Goal: Transaction & Acquisition: Purchase product/service

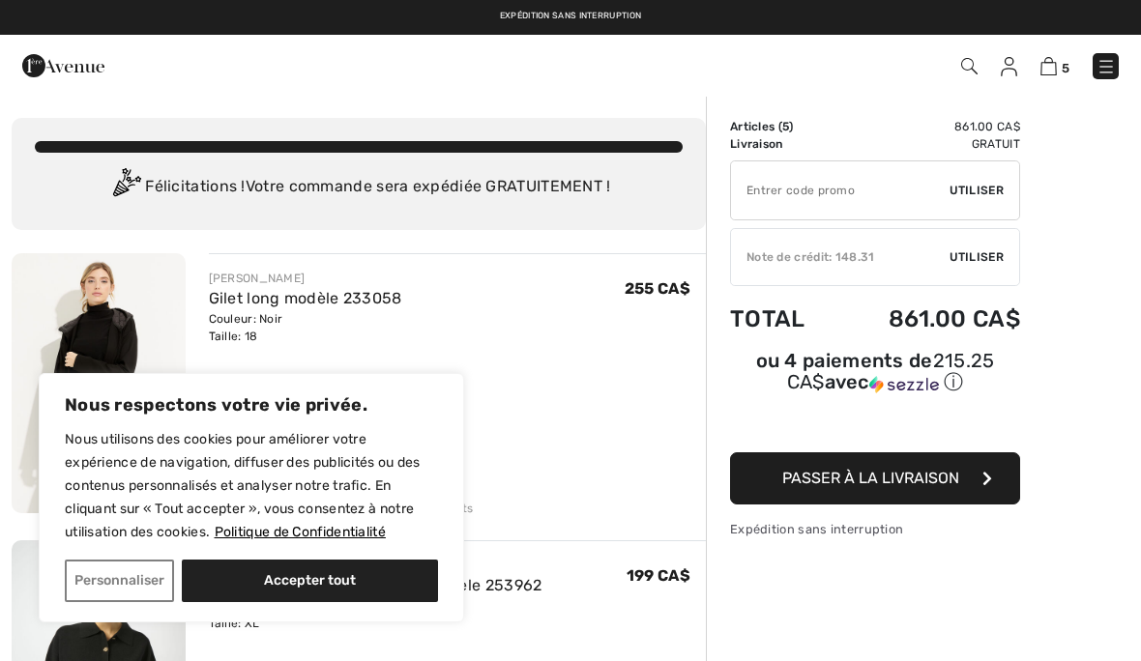
click at [121, 573] on button "Personnaliser" at bounding box center [119, 581] width 109 height 43
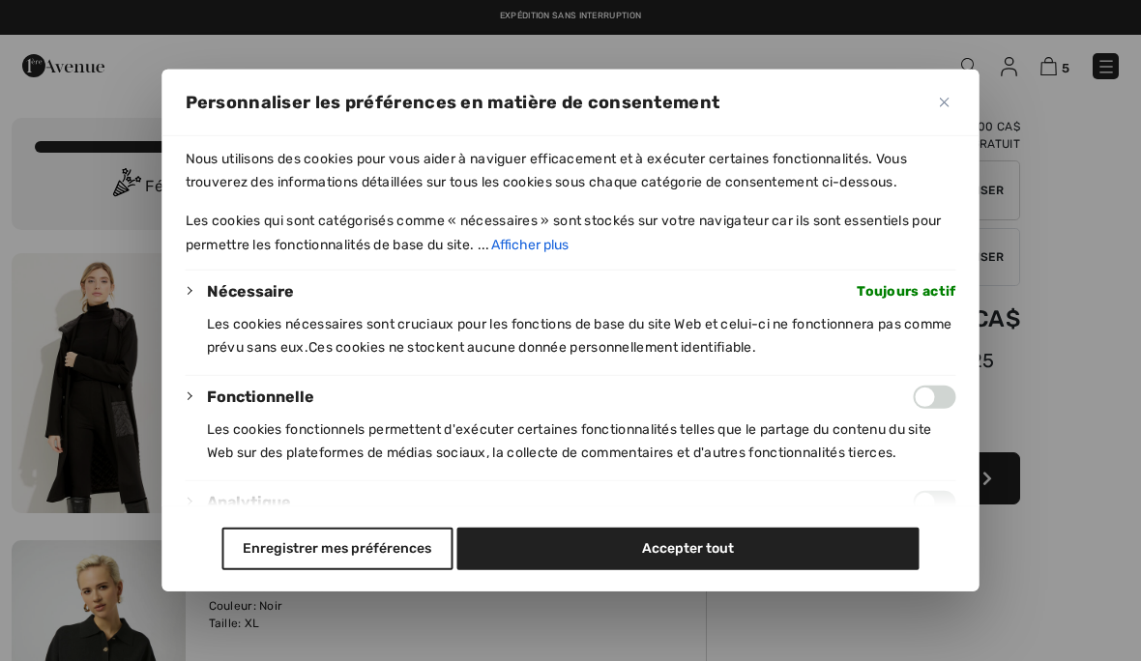
click at [376, 570] on button "Enregistrer mes préférences" at bounding box center [336, 549] width 231 height 43
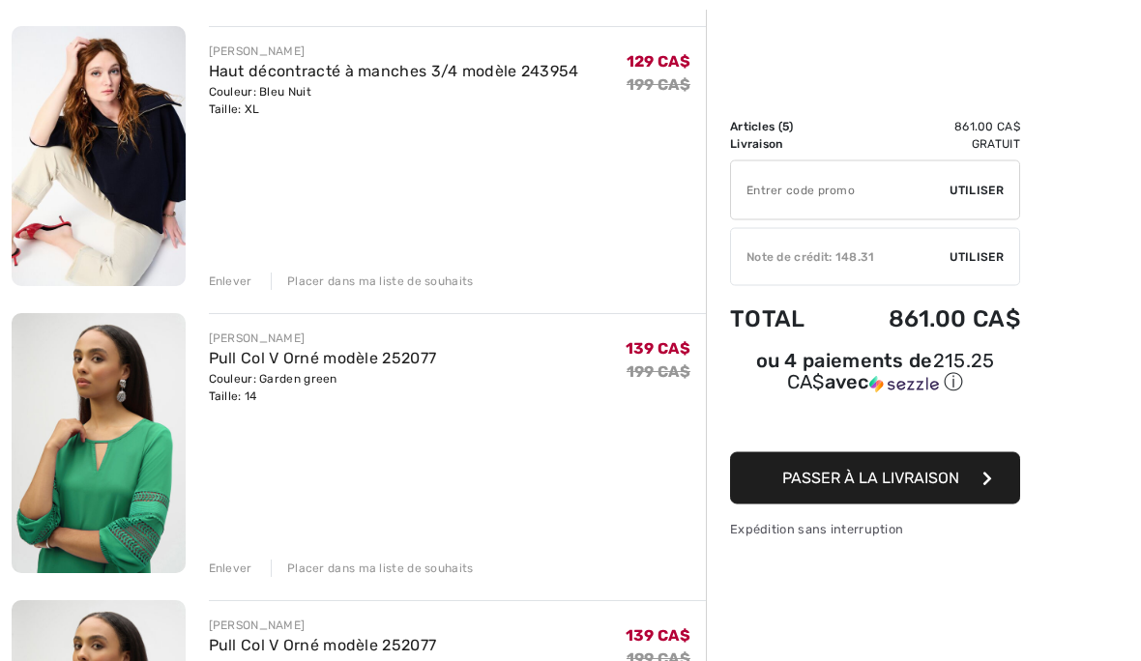
scroll to position [801, 0]
click at [233, 574] on div "Enlever" at bounding box center [230, 568] width 43 height 17
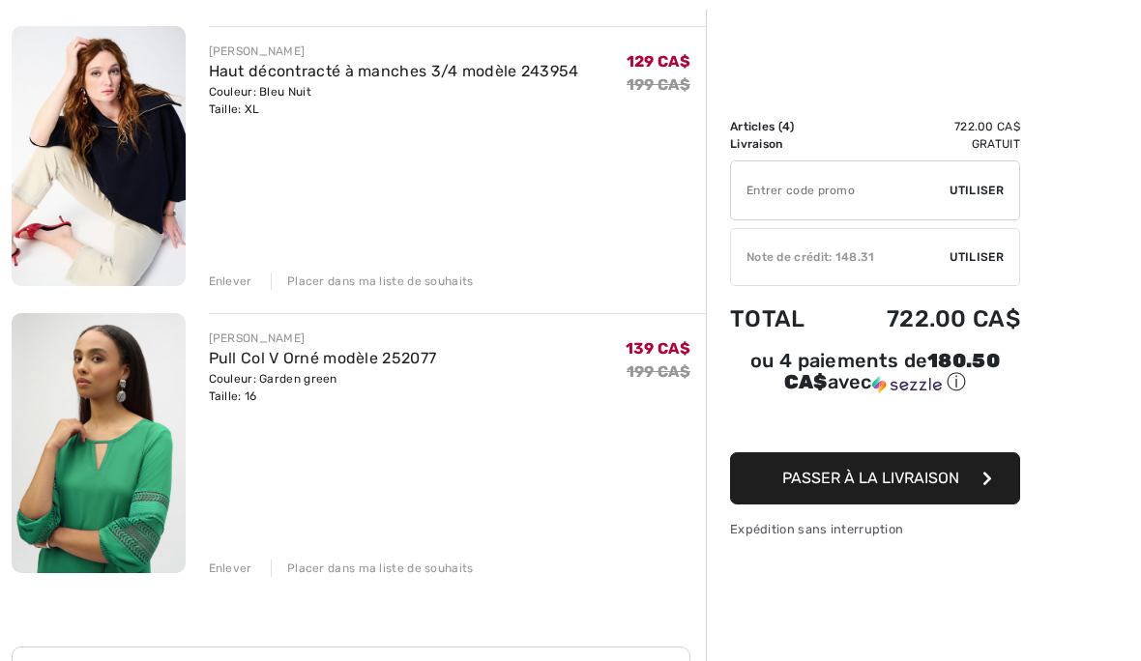
click at [223, 568] on div "Enlever" at bounding box center [230, 568] width 43 height 17
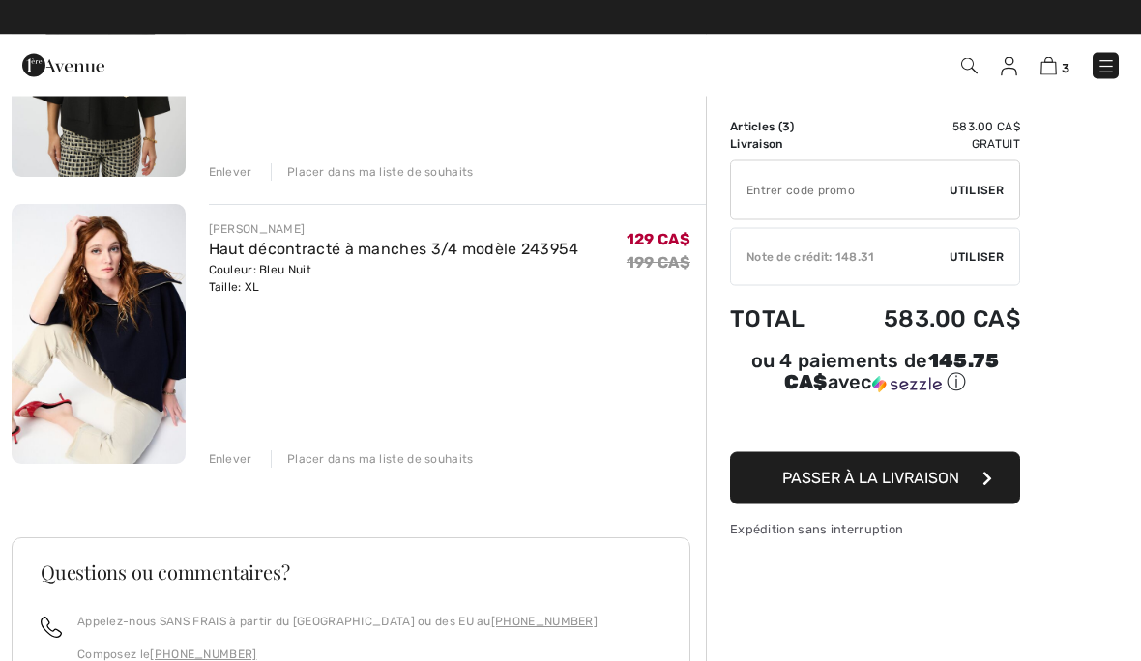
scroll to position [623, 0]
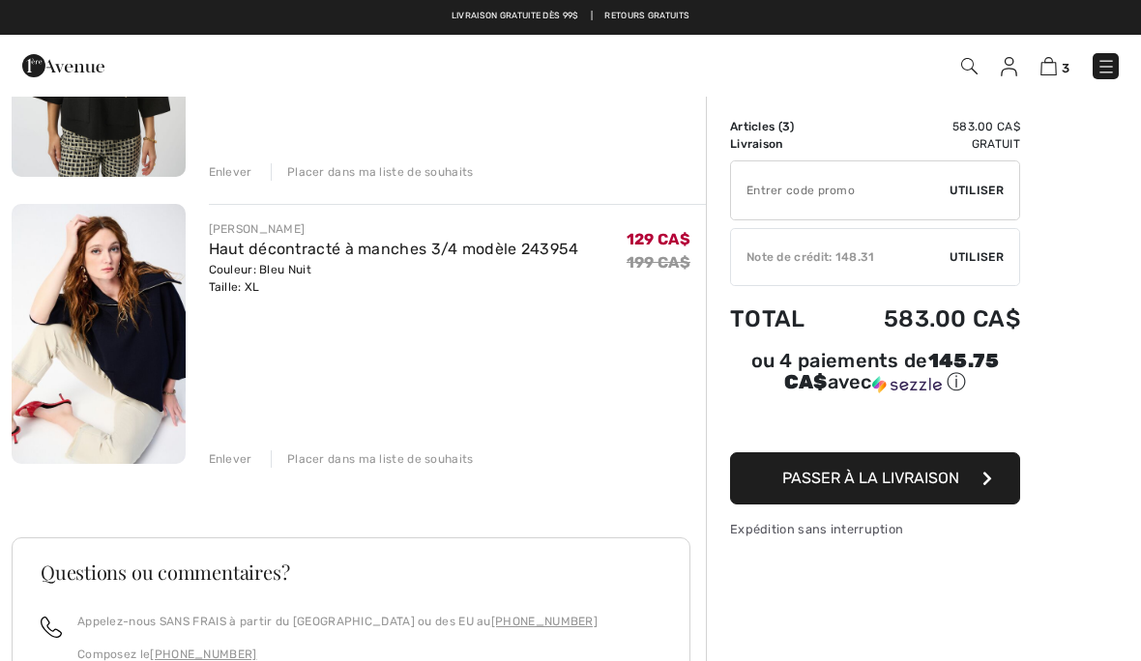
click at [245, 256] on link "Haut décontracté à manches 3/4 modèle 243954" at bounding box center [394, 249] width 370 height 18
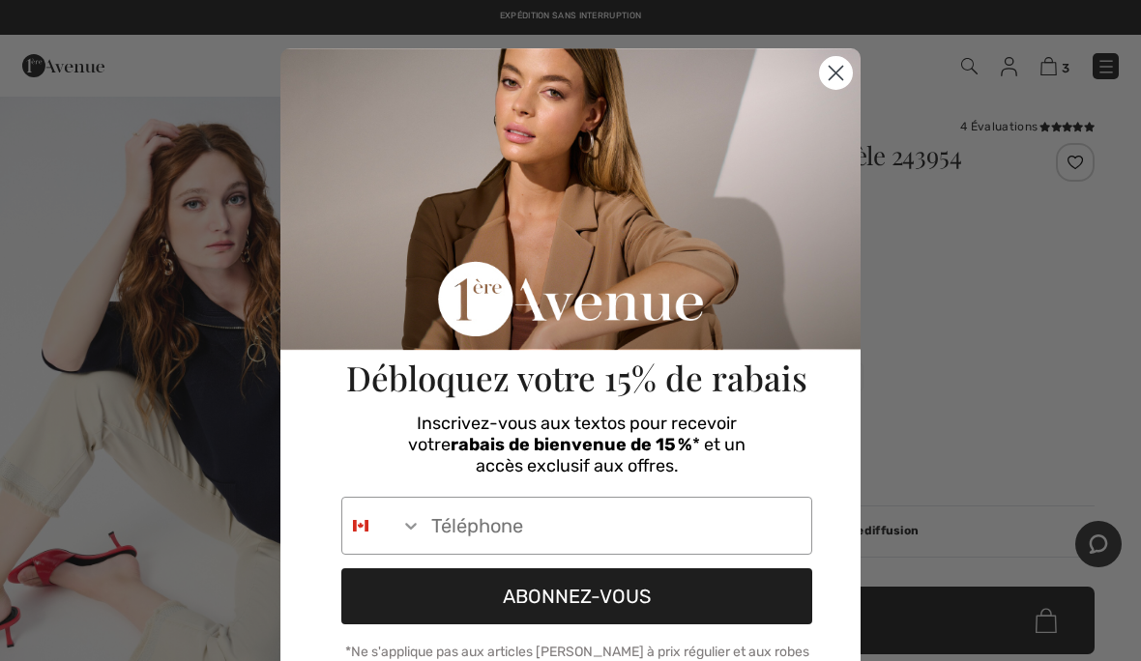
click at [834, 73] on icon "Close dialog" at bounding box center [836, 74] width 14 height 14
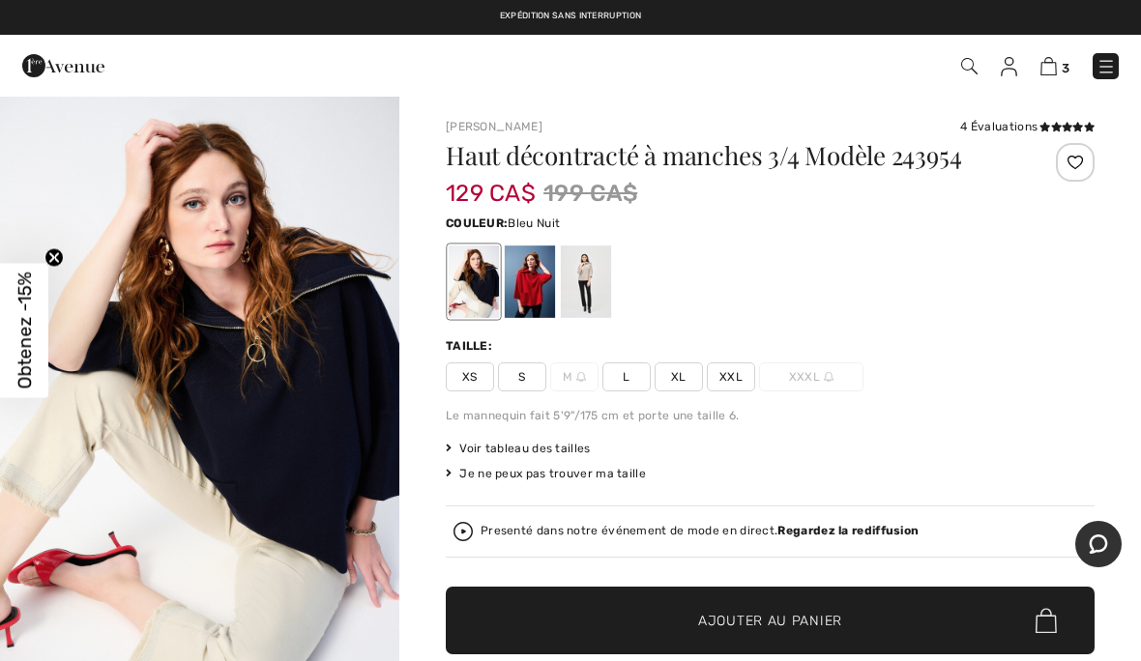
click at [211, 407] on img "1 / 7" at bounding box center [199, 394] width 399 height 599
click at [1054, 71] on img at bounding box center [1048, 66] width 16 height 18
click at [1043, 70] on img at bounding box center [1048, 66] width 16 height 18
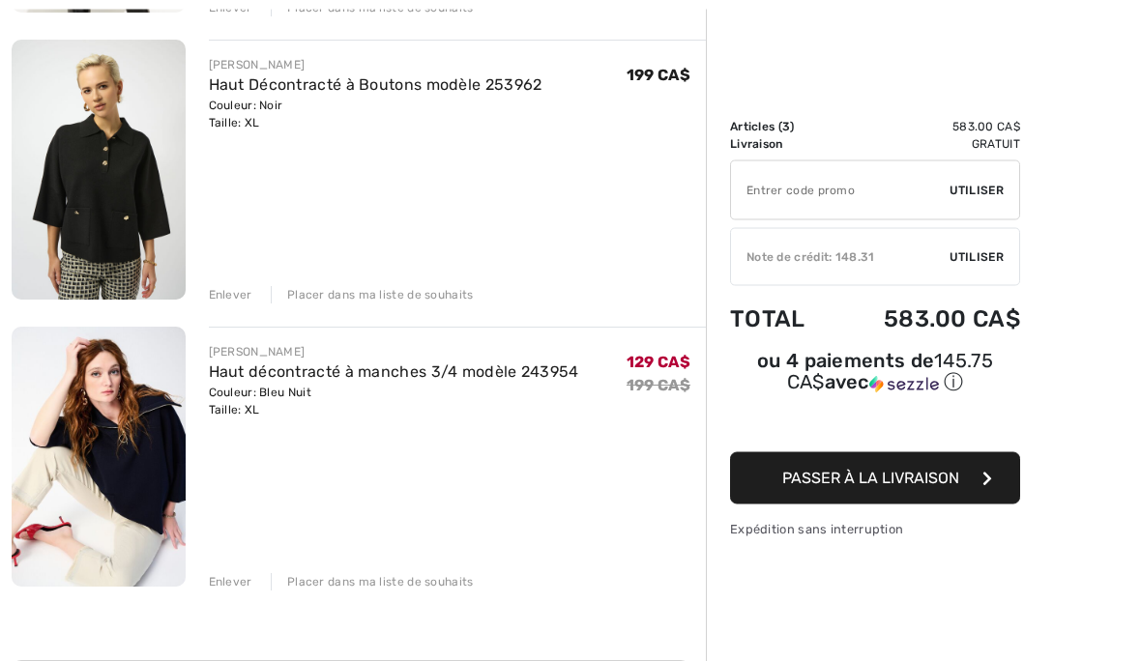
scroll to position [501, 0]
click at [388, 582] on div "Placer dans ma liste de souhaits" at bounding box center [372, 581] width 203 height 17
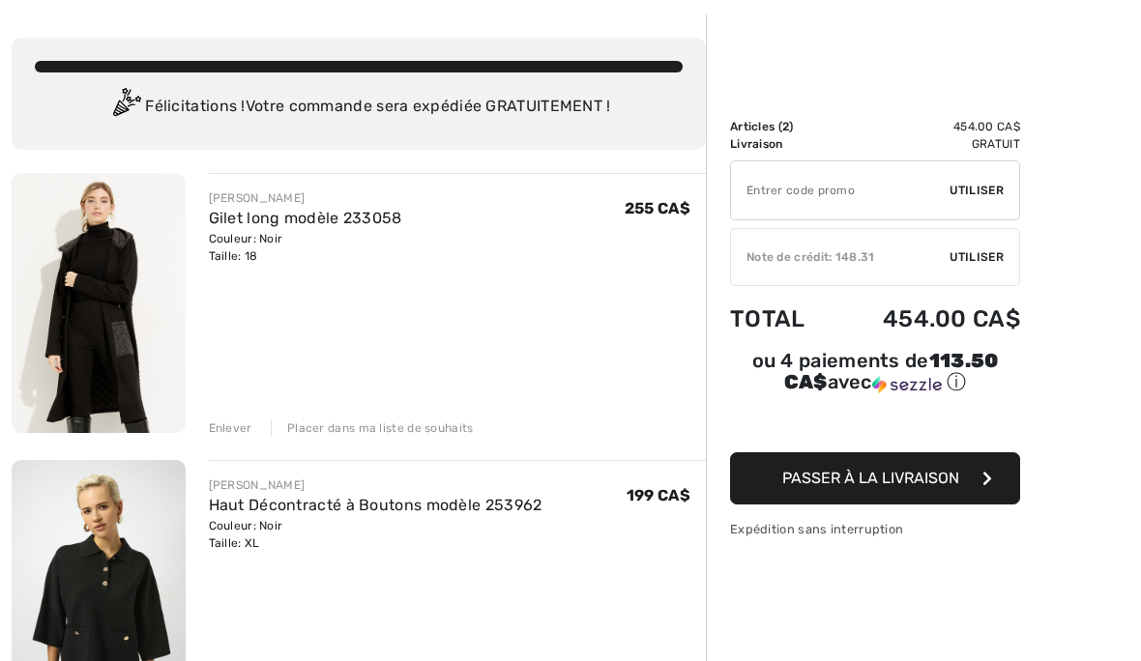
scroll to position [0, 0]
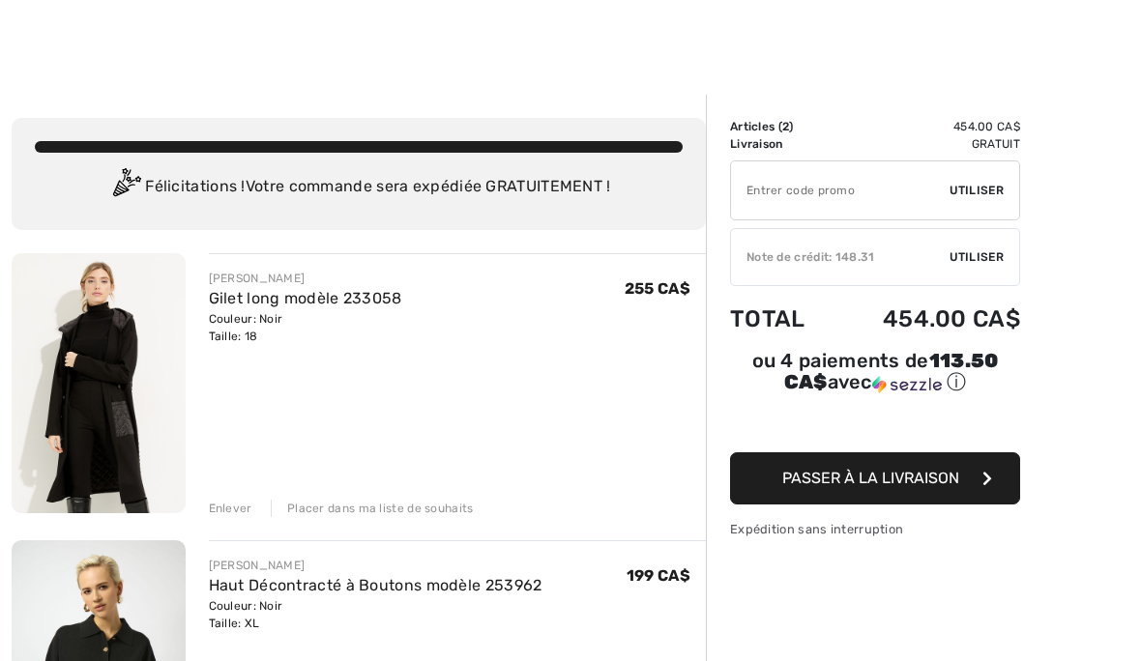
click at [836, 263] on div "Note de crédit: 148.31" at bounding box center [840, 256] width 218 height 17
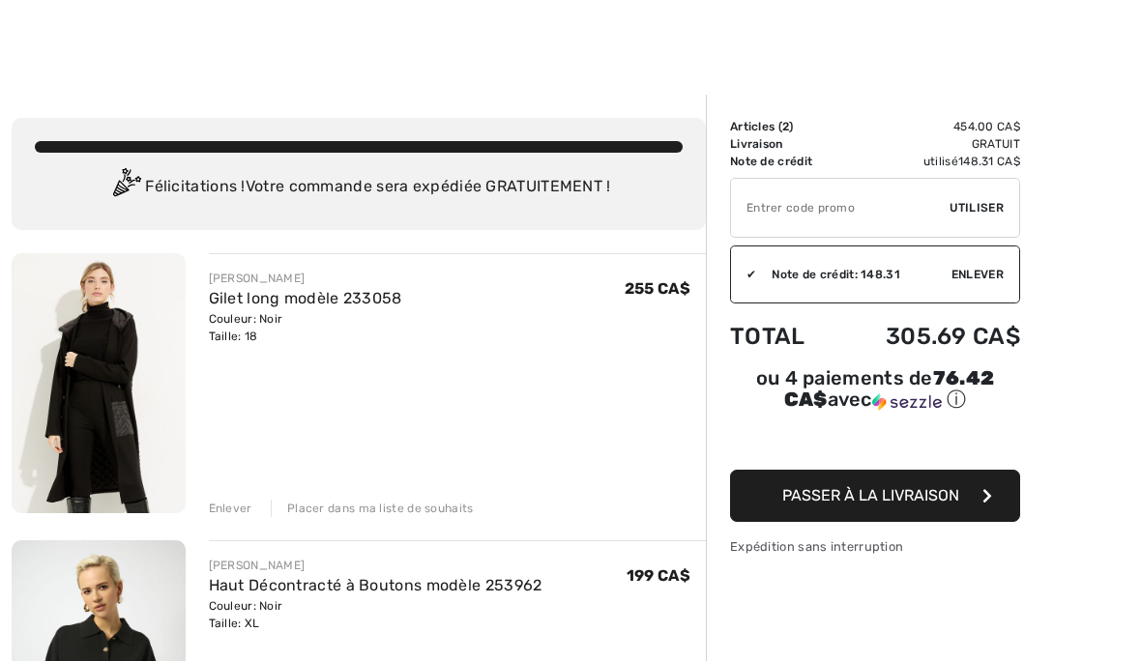
click at [273, 292] on link "Gilet long modèle 233058" at bounding box center [305, 298] width 193 height 18
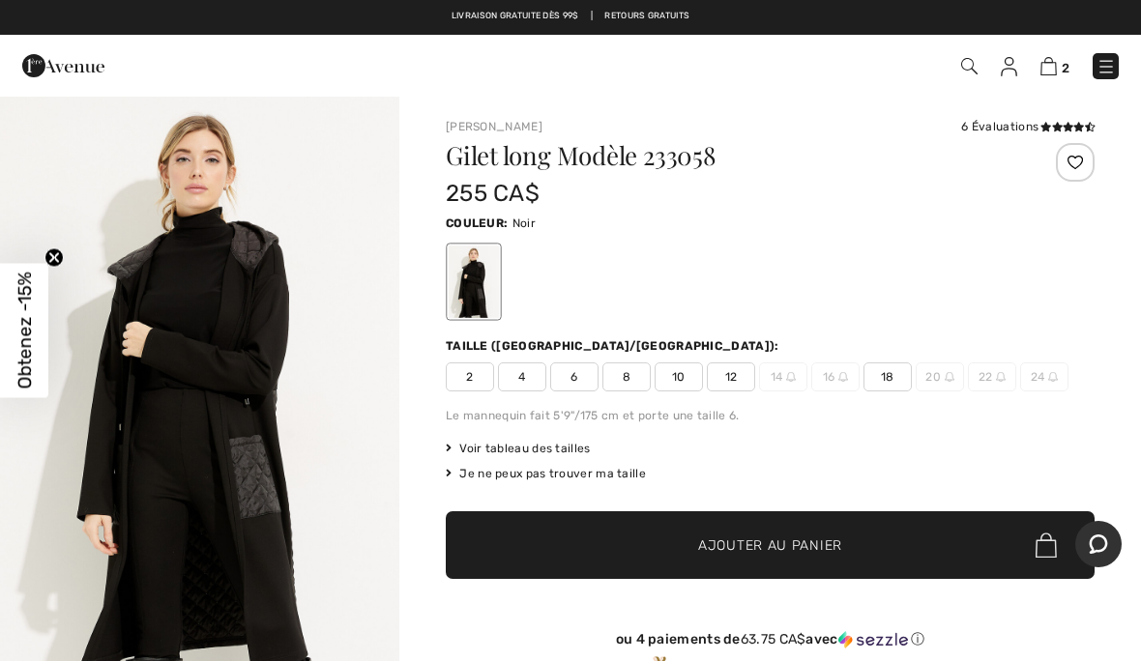
click at [1110, 65] on img at bounding box center [1105, 66] width 19 height 19
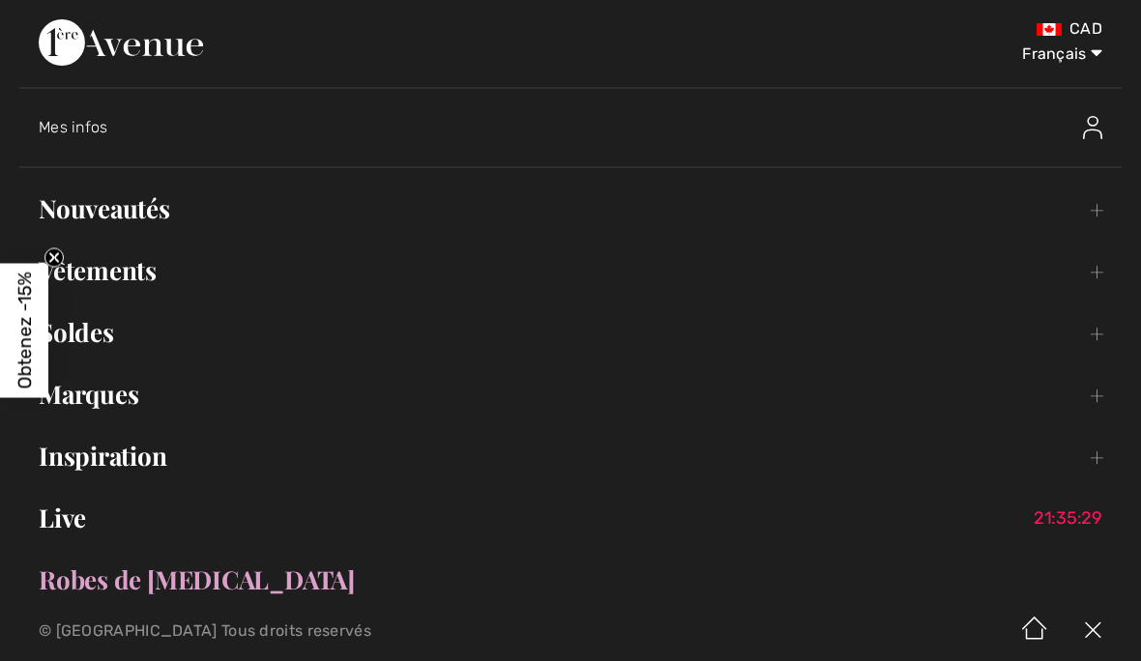
click at [139, 276] on link "Vêtements Toggle submenu" at bounding box center [570, 270] width 1102 height 43
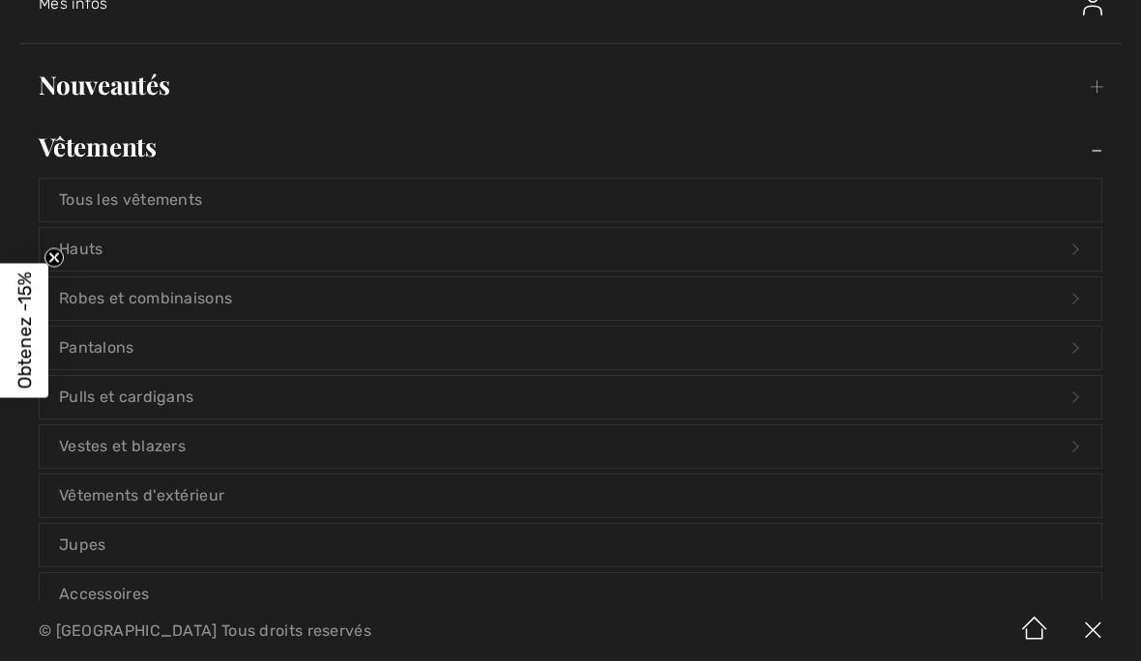
scroll to position [263, 0]
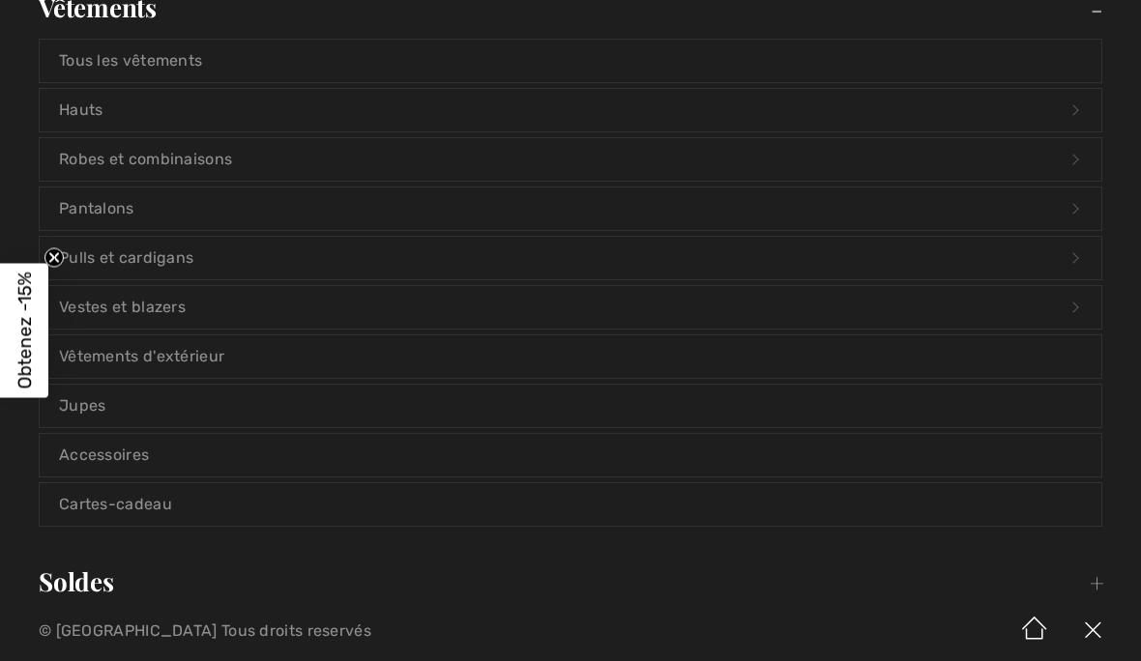
click at [287, 359] on link "Vêtements d'extérieur" at bounding box center [570, 356] width 1061 height 43
click at [151, 361] on link "Vêtements d'extérieur" at bounding box center [570, 356] width 1061 height 43
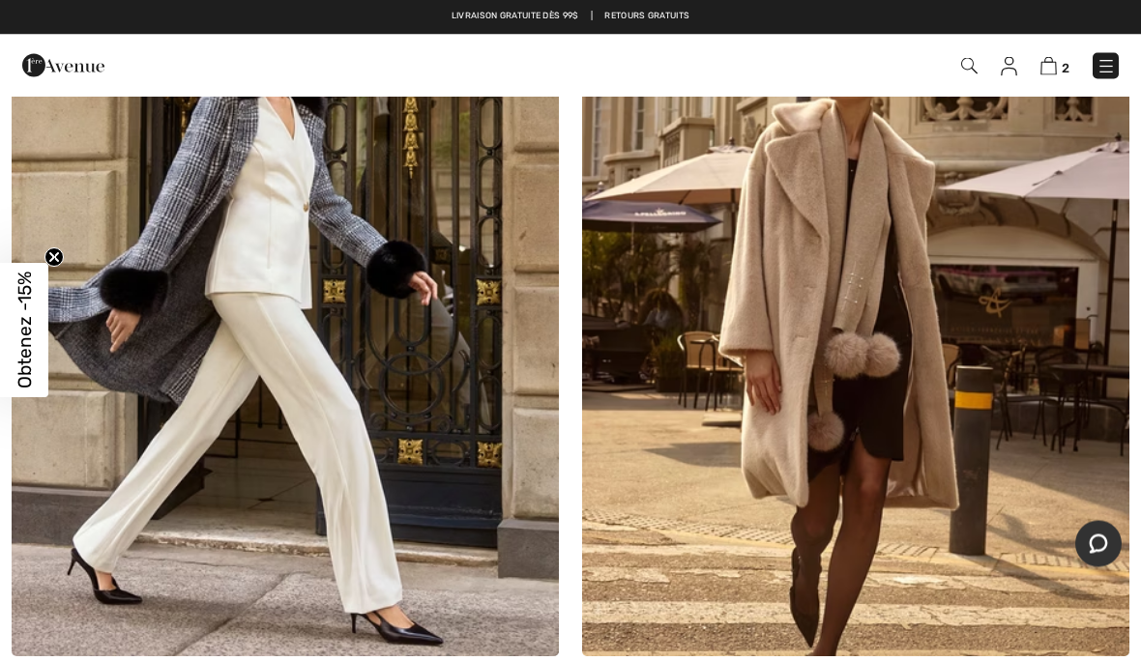
scroll to position [6035, 0]
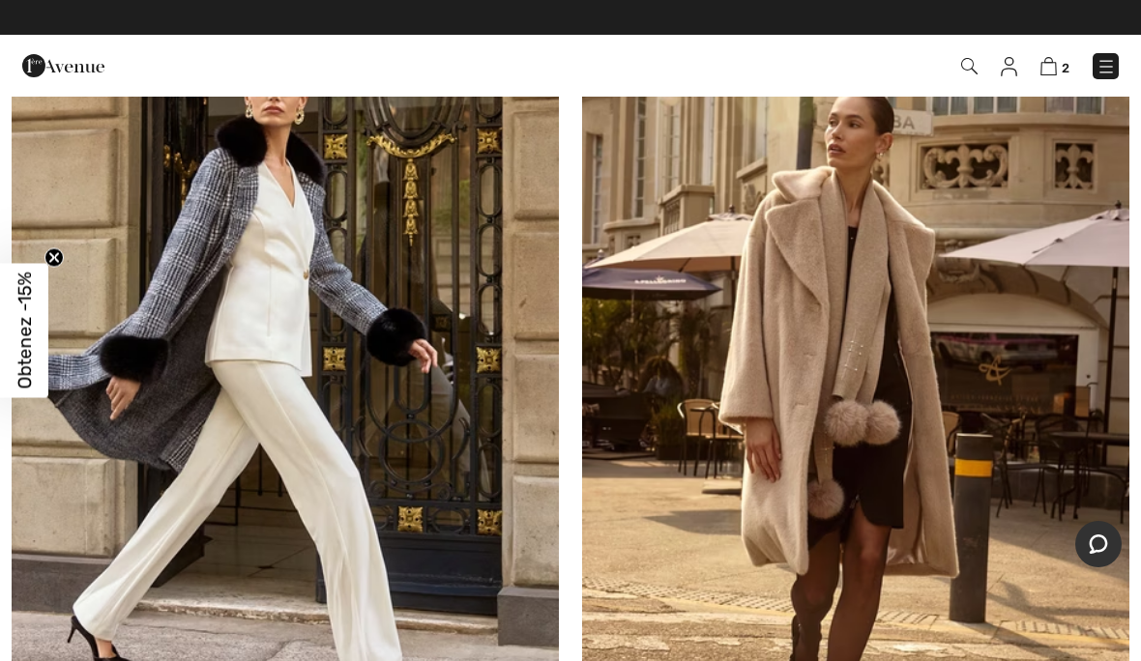
click at [851, 402] on img at bounding box center [855, 313] width 547 height 821
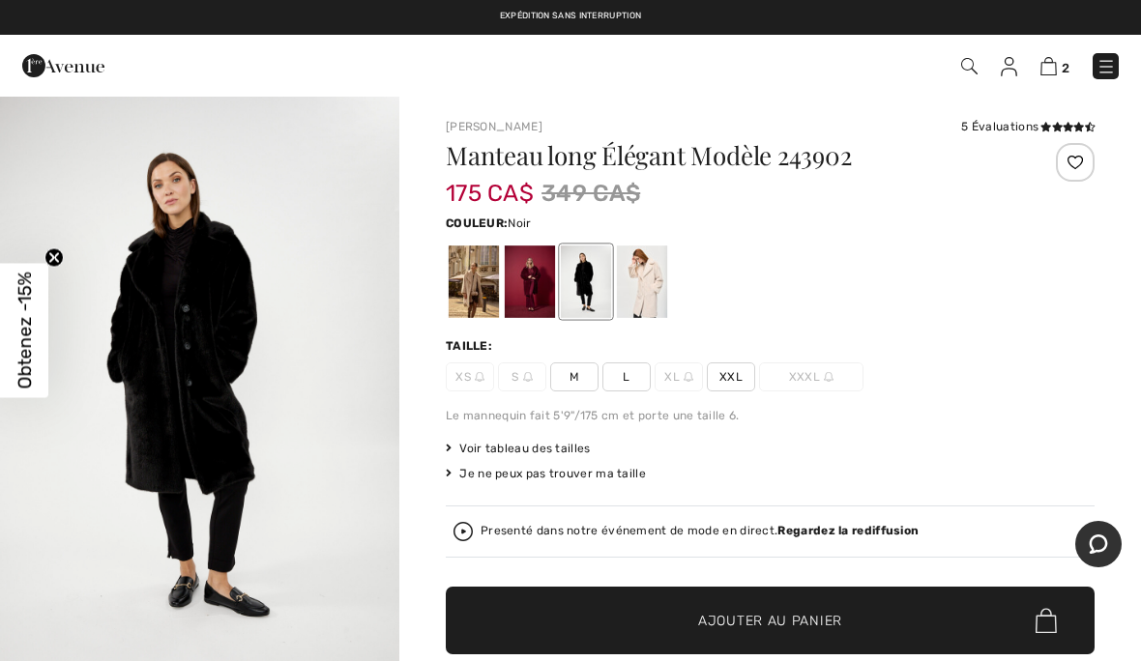
click at [115, 472] on img "1 / 4" at bounding box center [199, 394] width 399 height 599
click at [646, 273] on div at bounding box center [642, 282] width 50 height 72
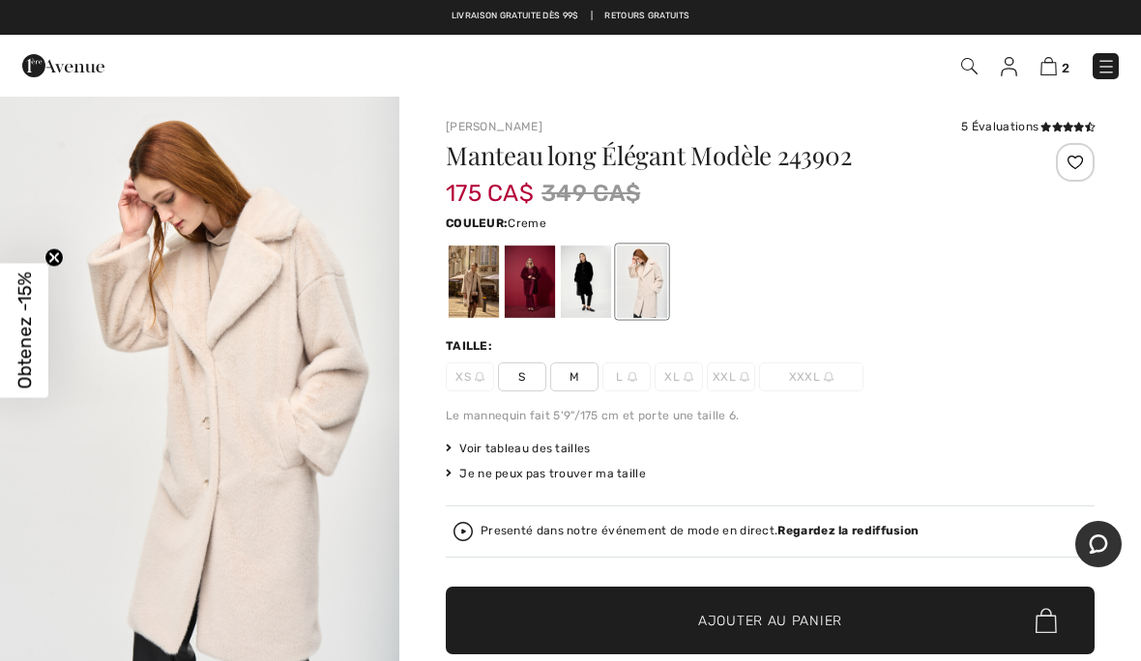
click at [283, 436] on img "1 / 10" at bounding box center [199, 394] width 399 height 598
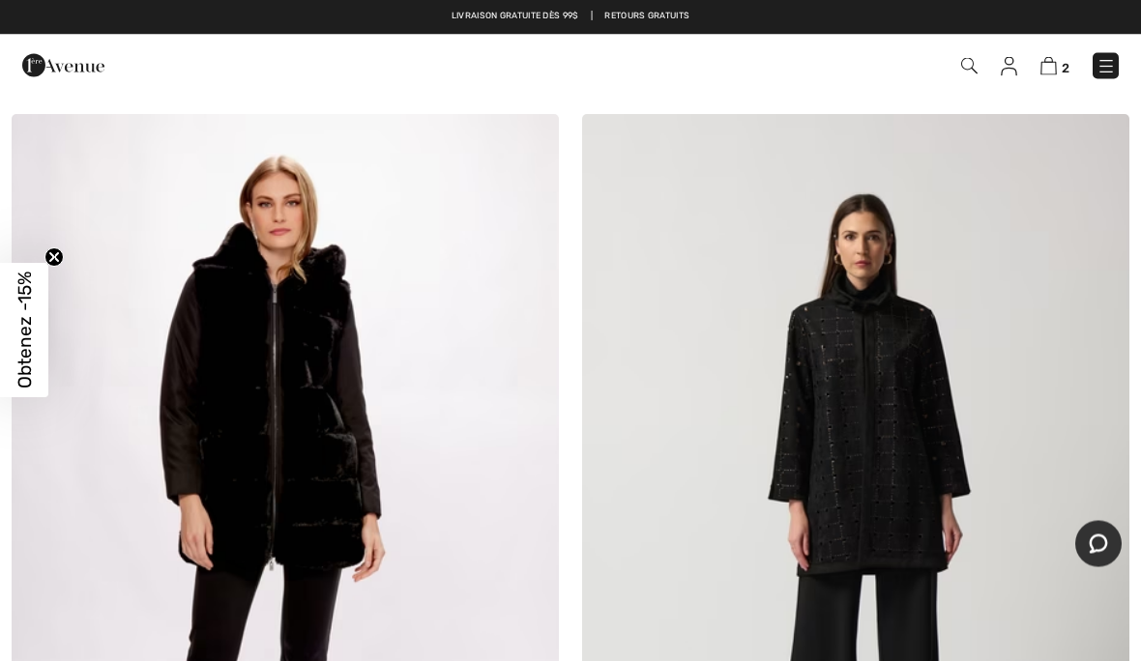
scroll to position [17954, 0]
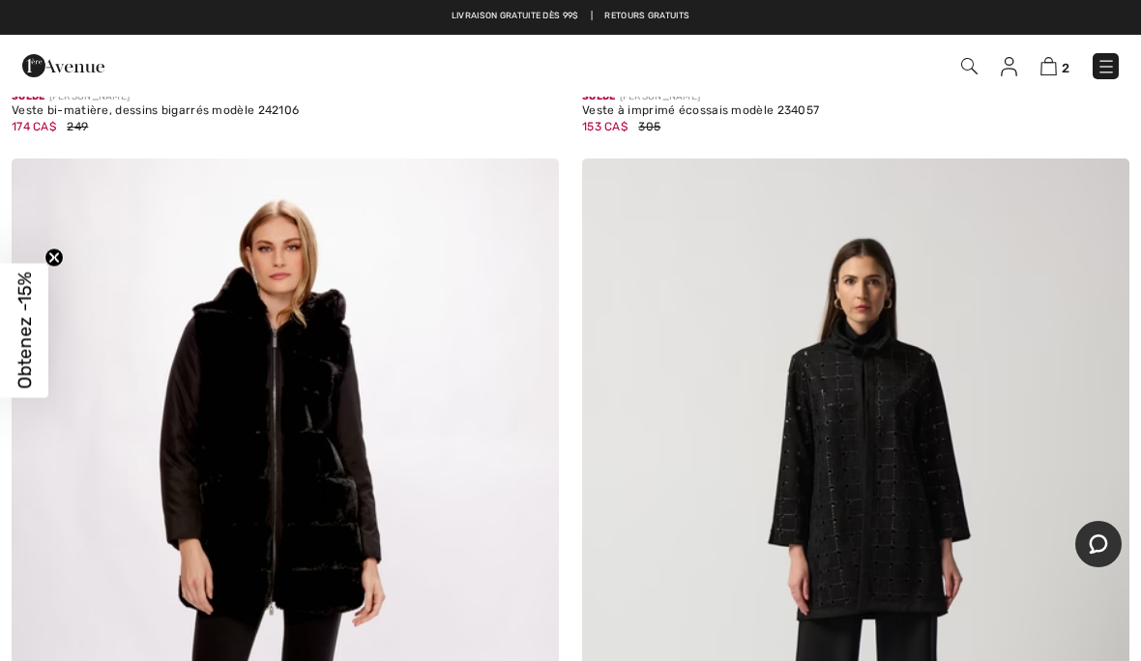
click at [1097, 77] on link at bounding box center [1105, 66] width 26 height 26
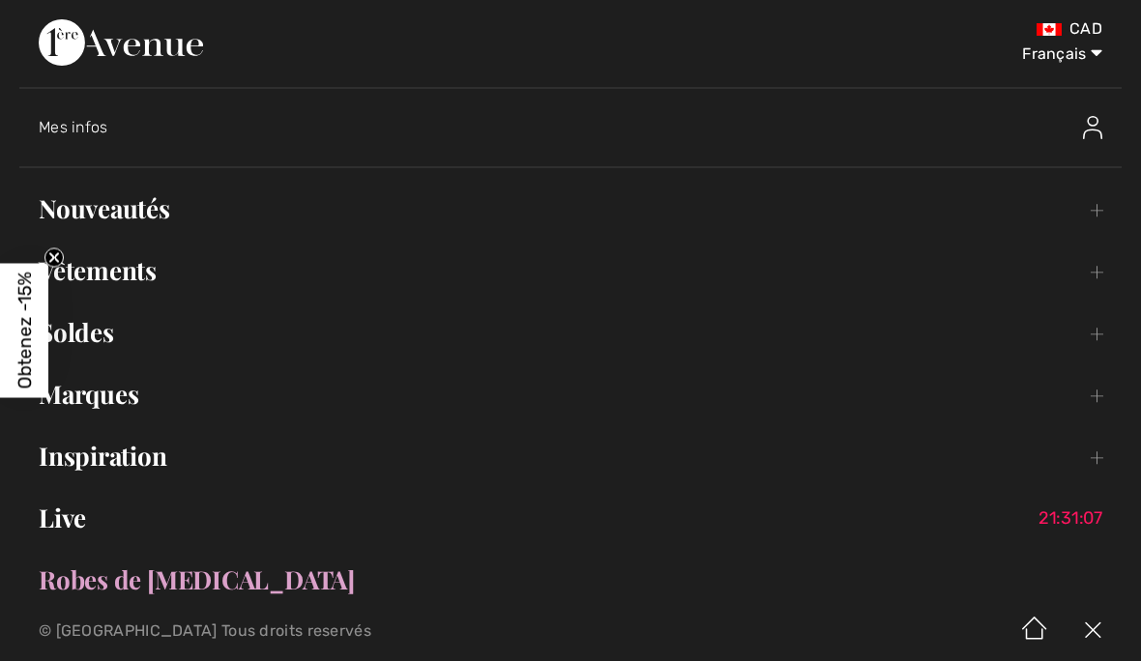
click at [149, 289] on link "Vêtements Toggle submenu" at bounding box center [570, 270] width 1102 height 43
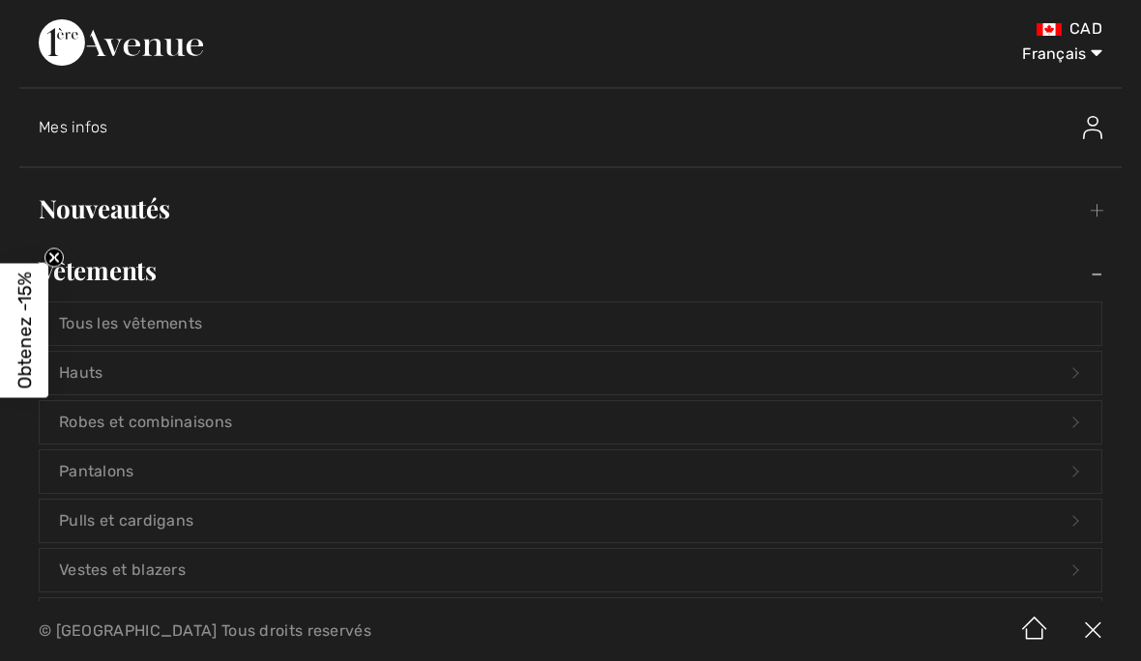
click at [245, 484] on link "Pantalons Open submenu" at bounding box center [570, 471] width 1061 height 43
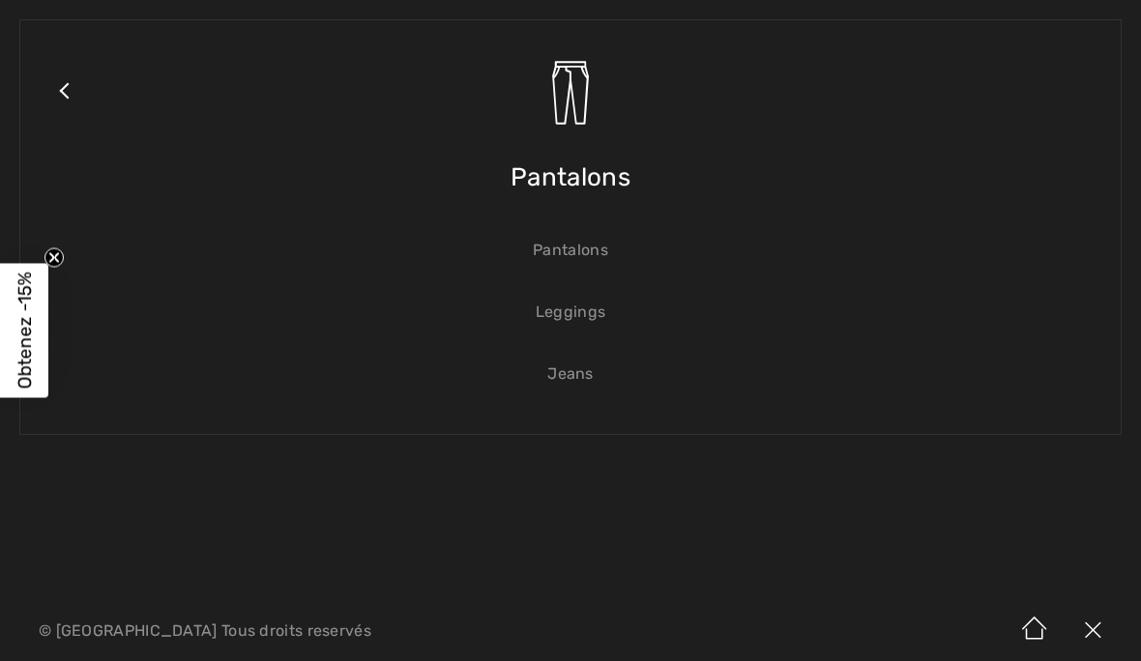
click at [572, 252] on link "Pantalons" at bounding box center [570, 250] width 1061 height 43
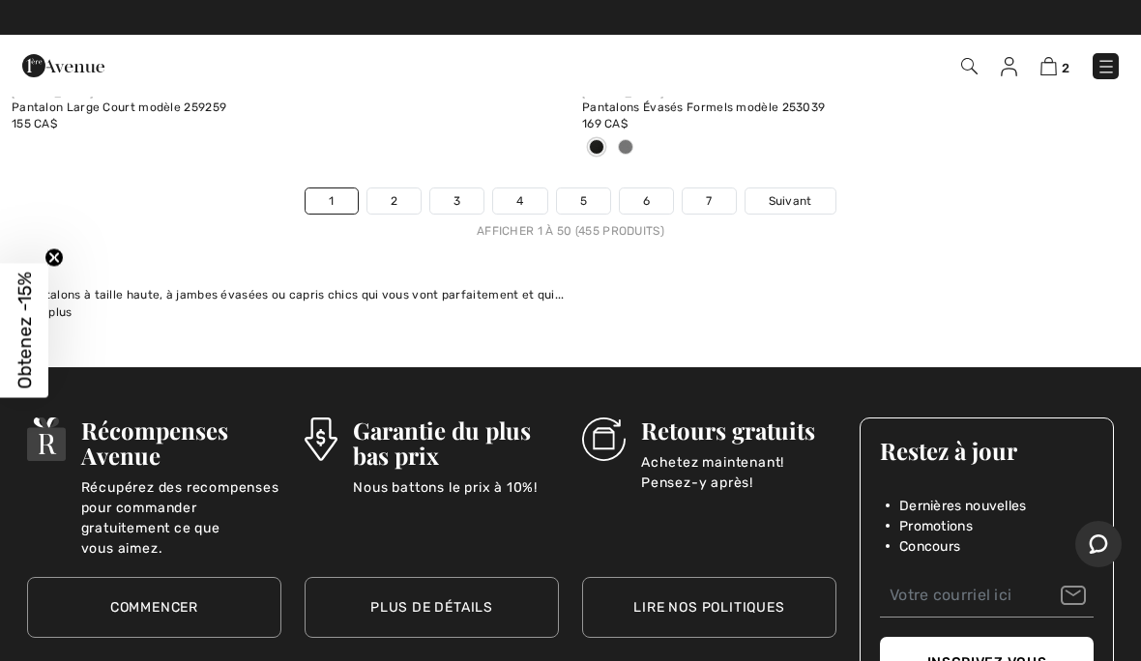
scroll to position [23468, 0]
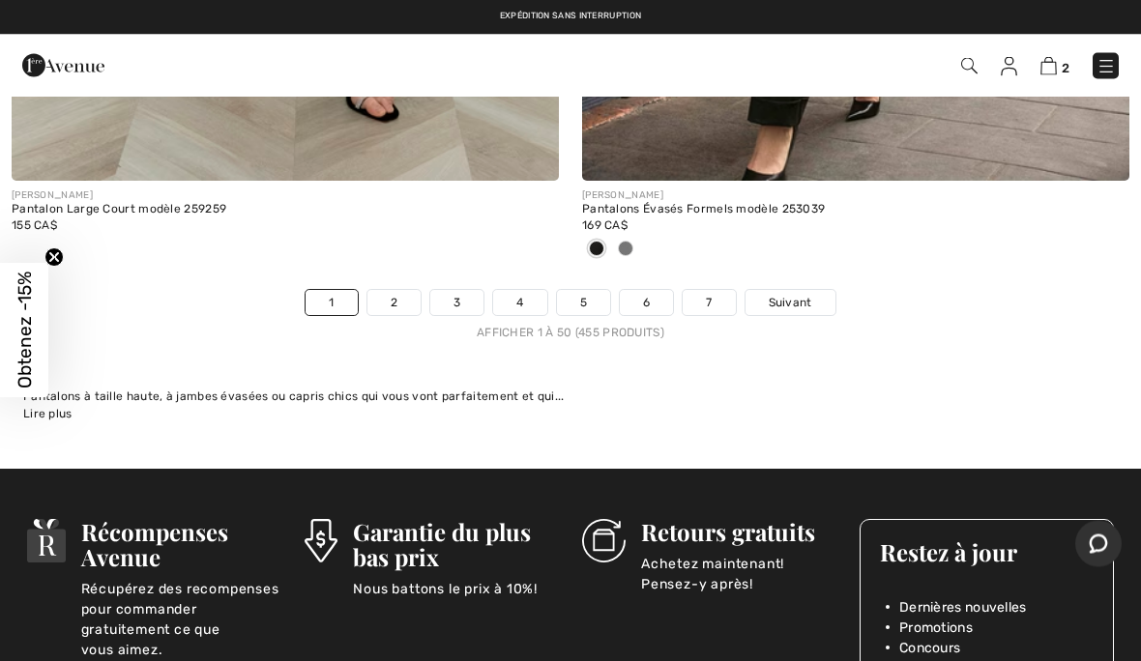
click at [794, 295] on span "Suivant" at bounding box center [789, 303] width 43 height 17
